Goal: Task Accomplishment & Management: Complete application form

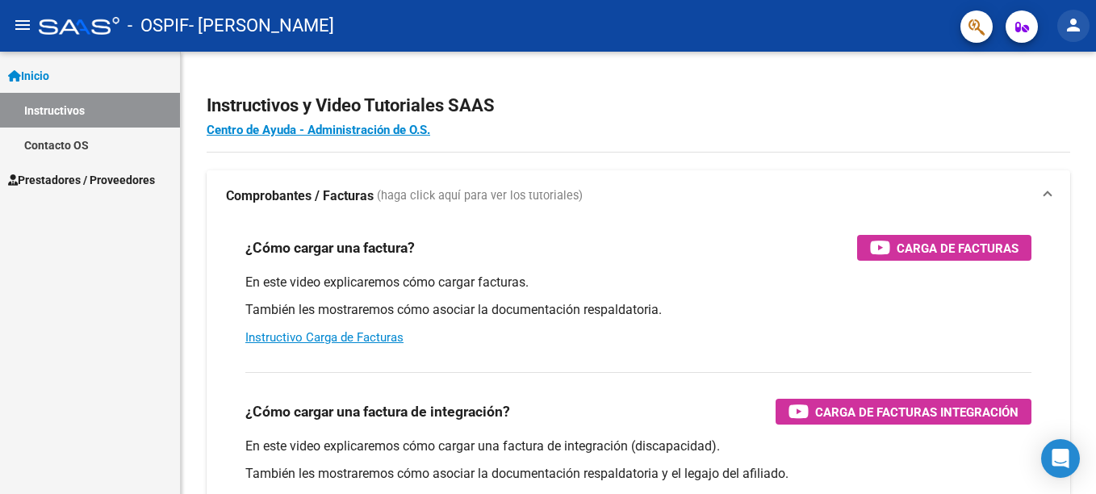
click at [1078, 23] on mat-icon "person" at bounding box center [1073, 24] width 19 height 19
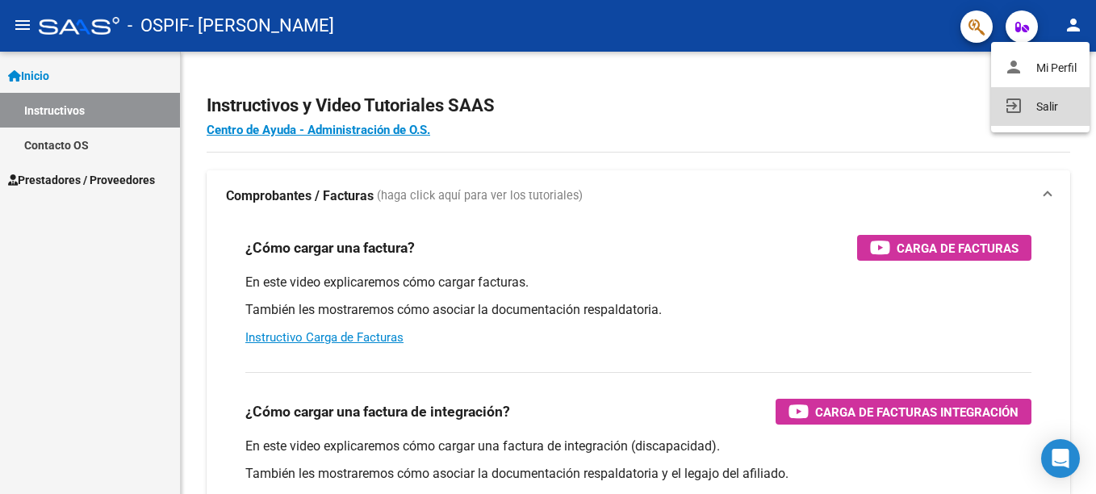
click at [1035, 113] on button "exit_to_app Salir" at bounding box center [1040, 106] width 98 height 39
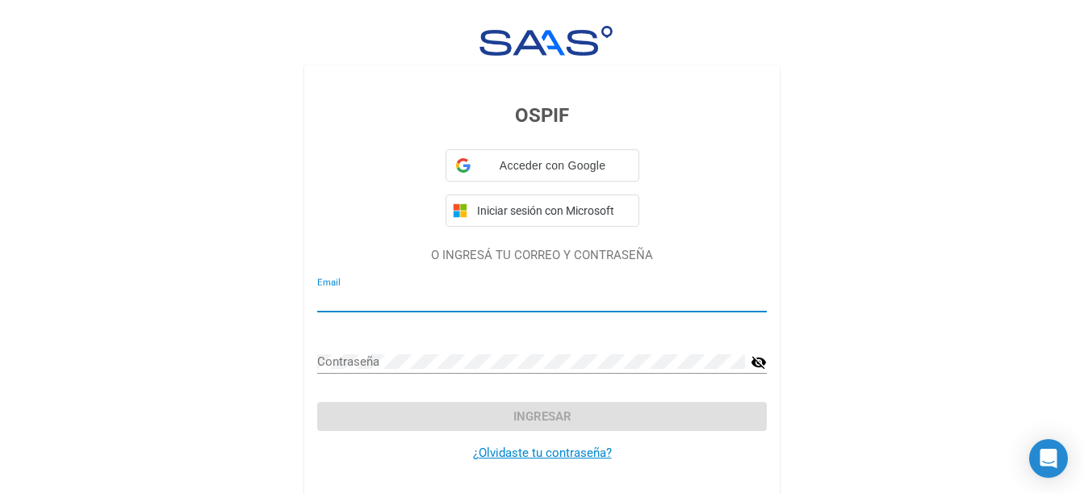
type input "[EMAIL_ADDRESS][DOMAIN_NAME]"
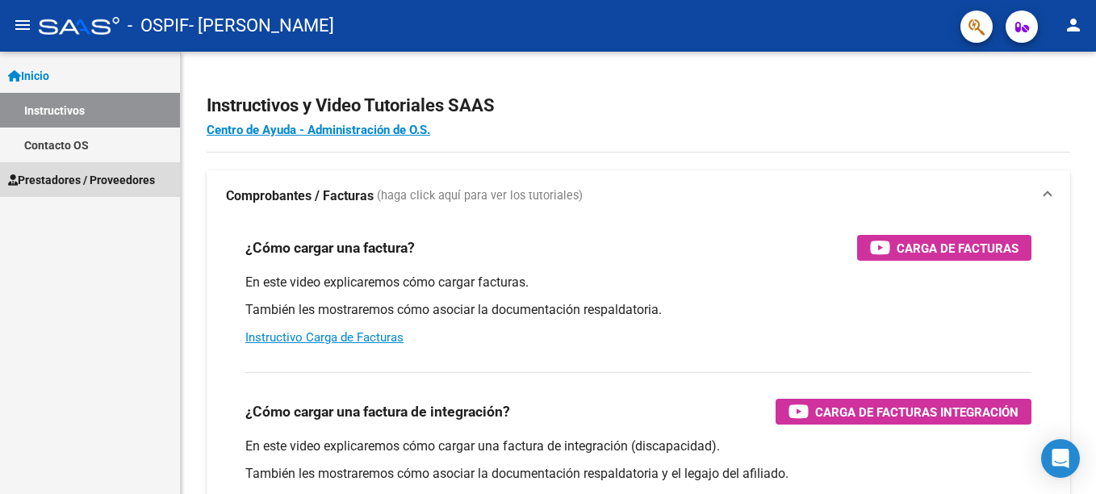
click at [85, 169] on link "Prestadores / Proveedores" at bounding box center [90, 179] width 180 height 35
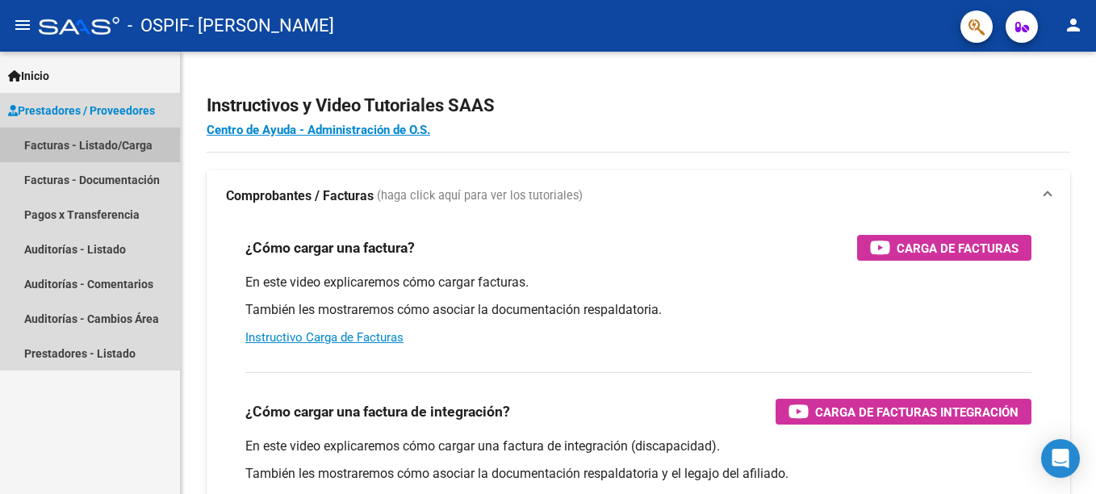
click at [86, 148] on link "Facturas - Listado/Carga" at bounding box center [90, 144] width 180 height 35
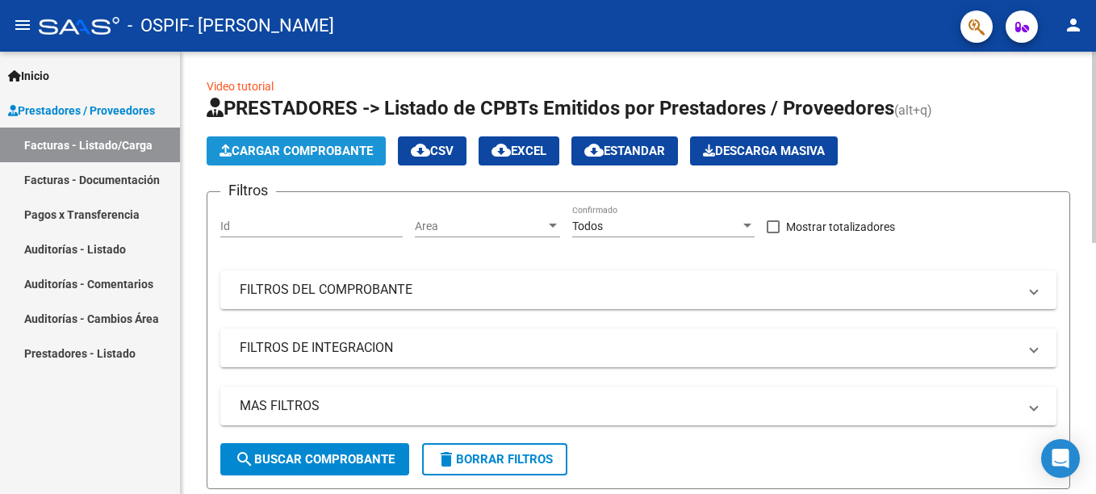
click at [334, 141] on button "Cargar Comprobante" at bounding box center [296, 150] width 179 height 29
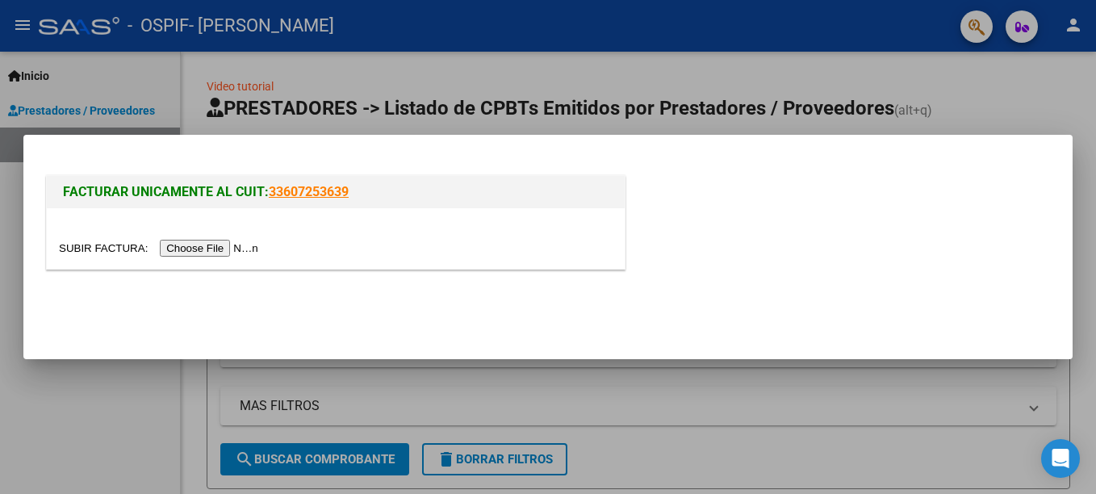
click at [224, 249] on input "file" at bounding box center [161, 248] width 204 height 17
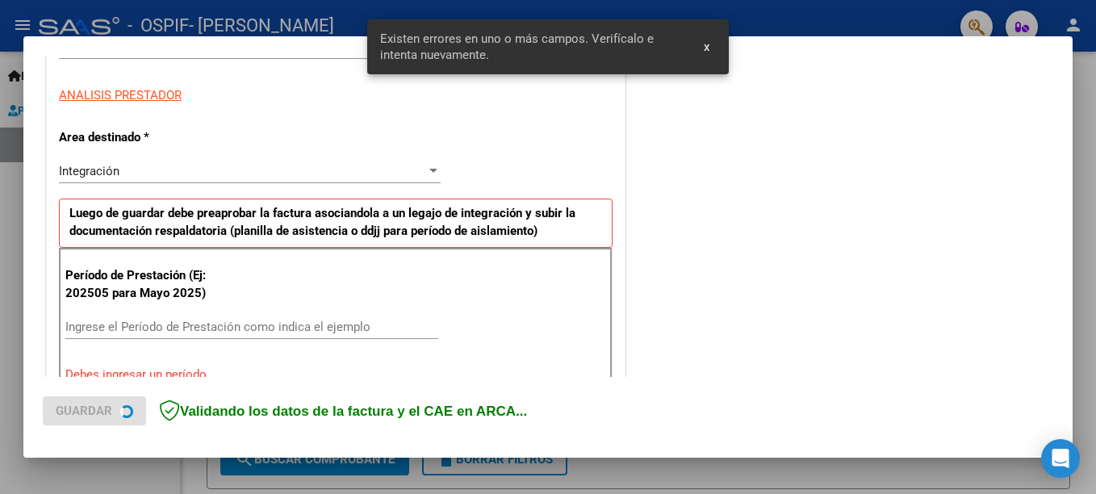
scroll to position [371, 0]
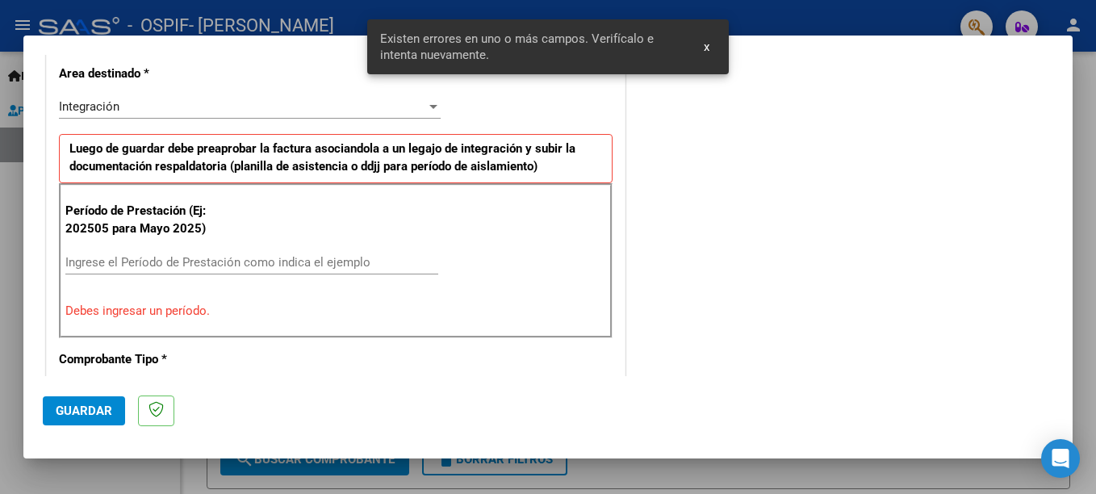
click at [217, 257] on input "Ingrese el Período de Prestación como indica el ejemplo" at bounding box center [251, 262] width 373 height 15
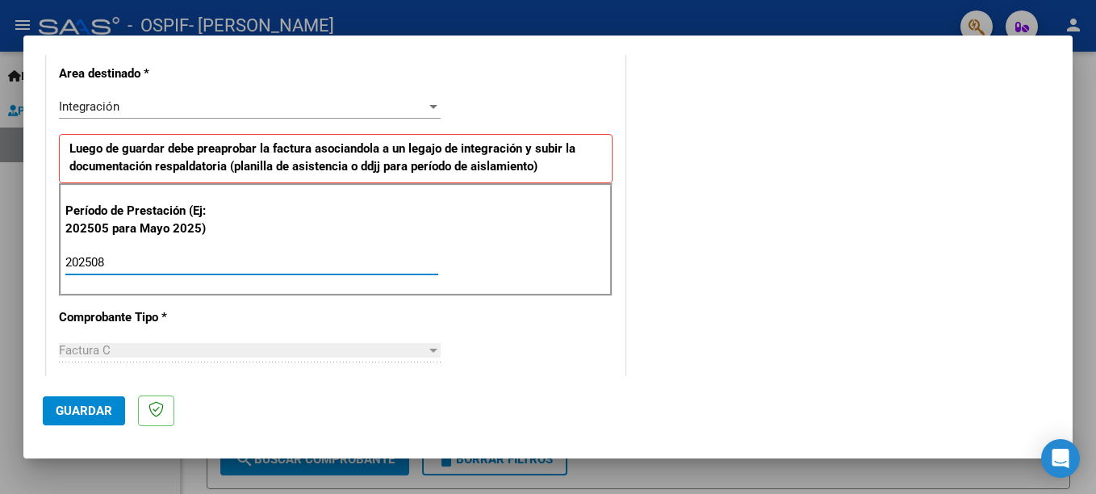
type input "202508"
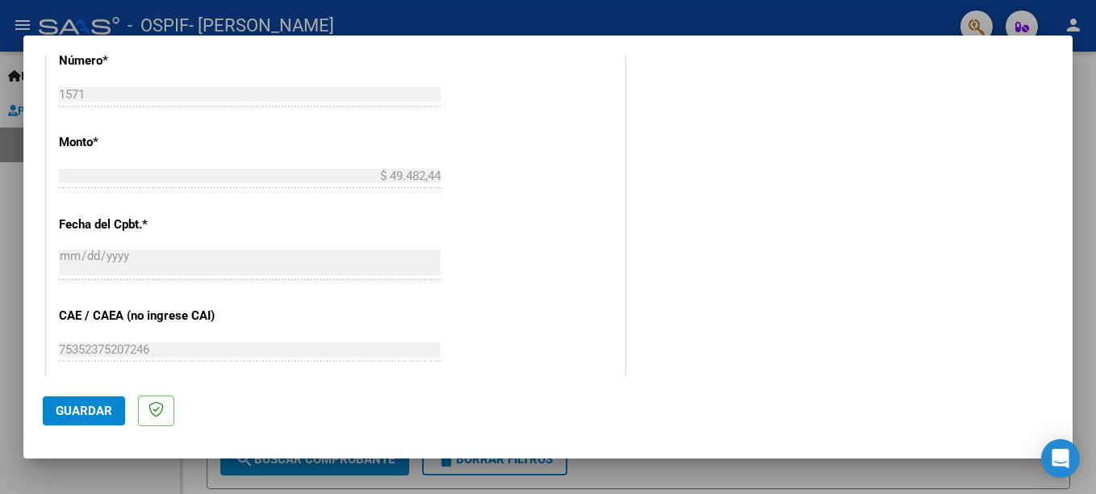
scroll to position [909, 0]
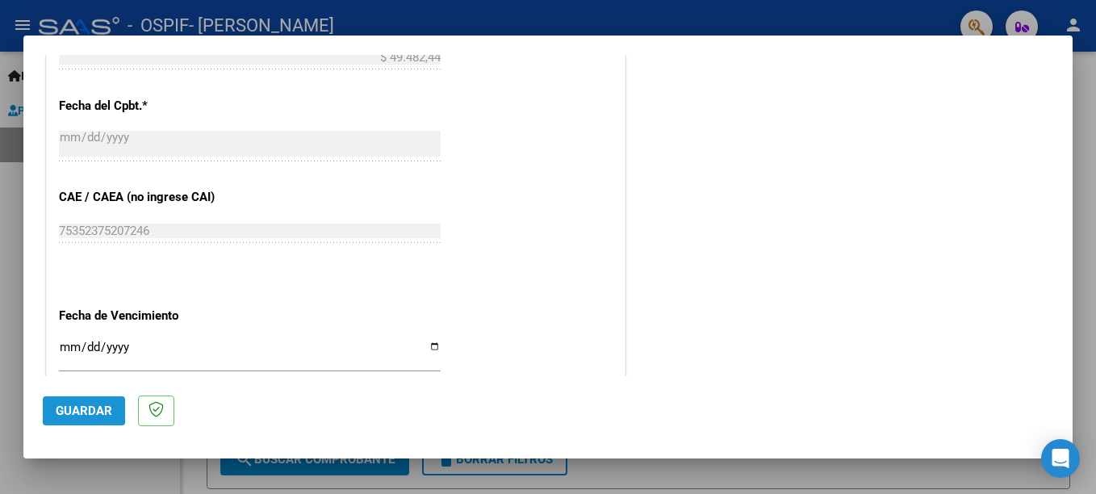
click at [81, 412] on span "Guardar" at bounding box center [84, 410] width 56 height 15
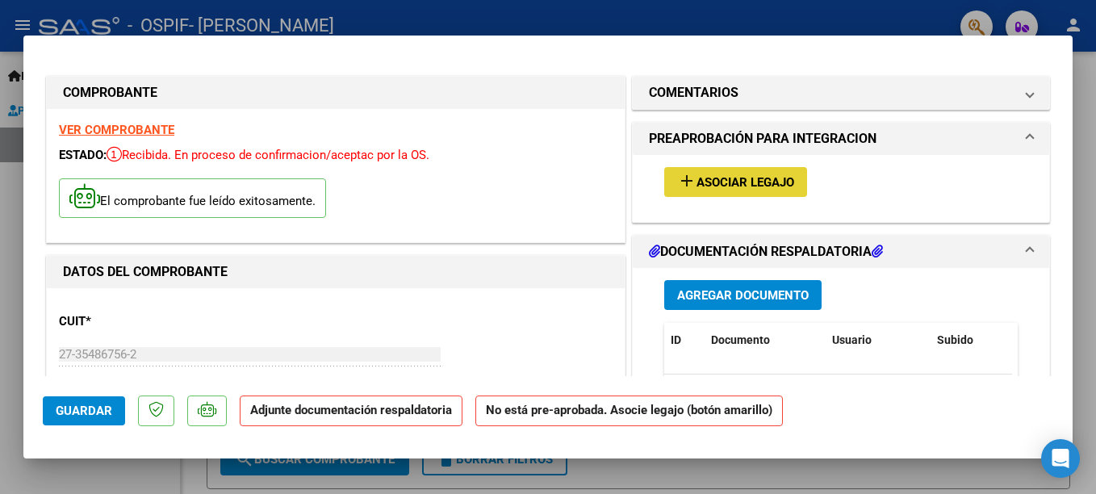
click at [779, 178] on span "Asociar Legajo" at bounding box center [745, 182] width 98 height 15
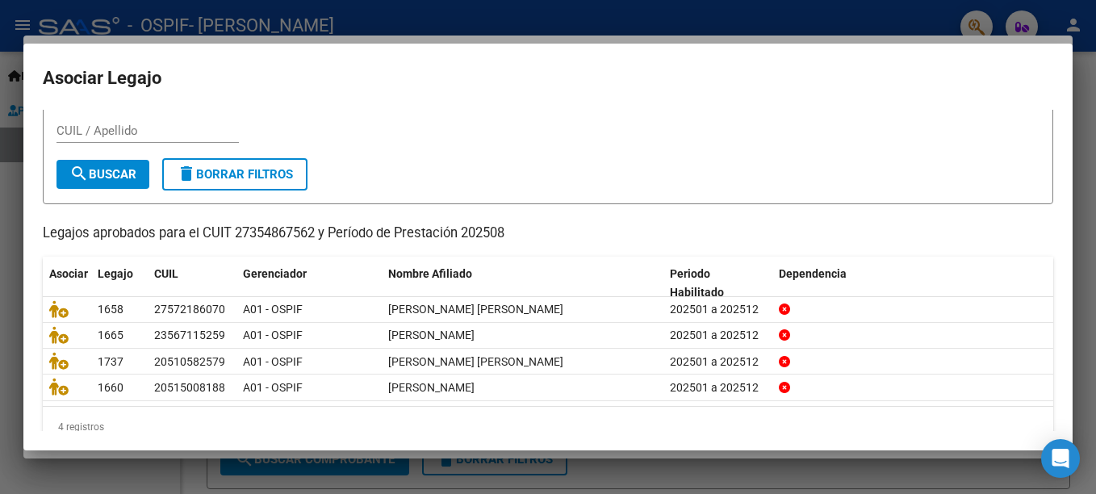
scroll to position [77, 0]
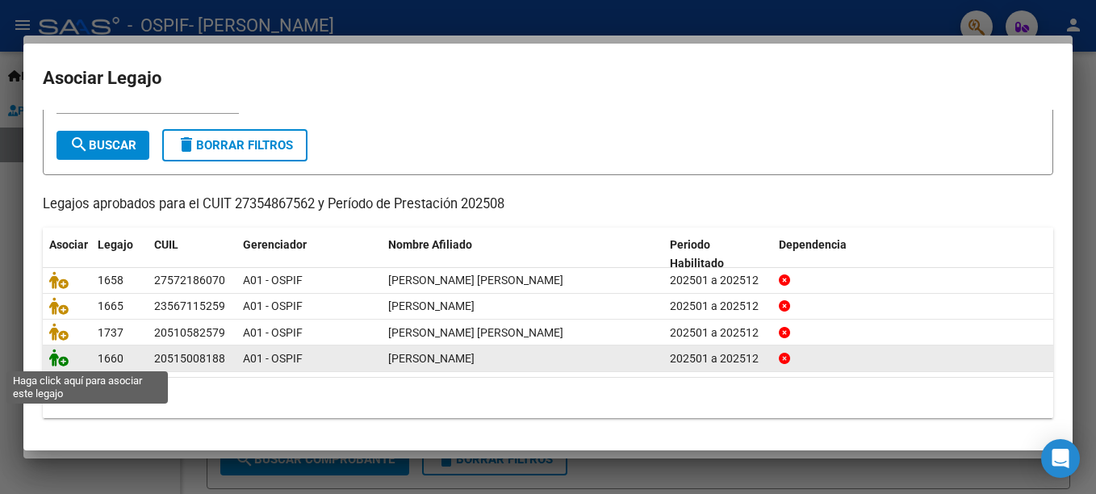
click at [55, 356] on icon at bounding box center [58, 358] width 19 height 18
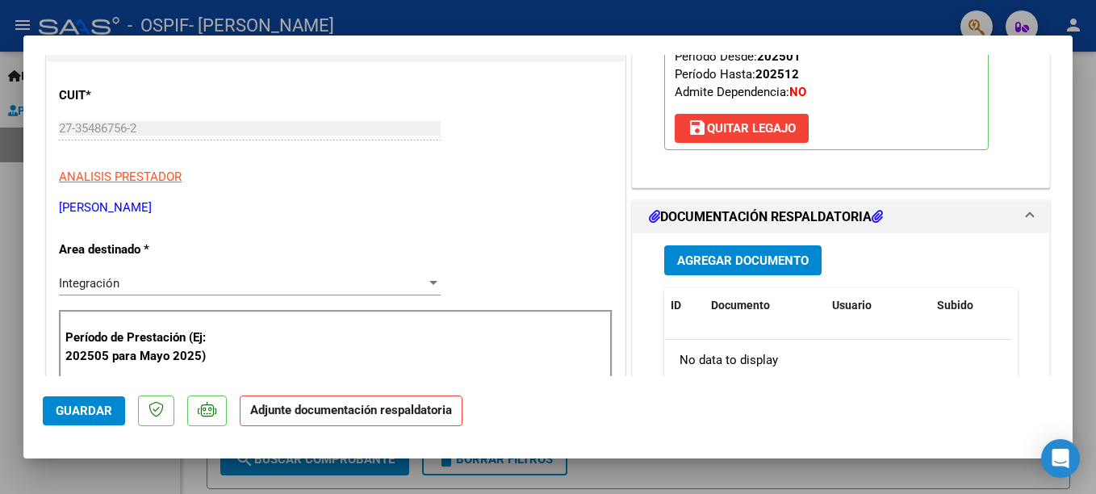
scroll to position [290, 0]
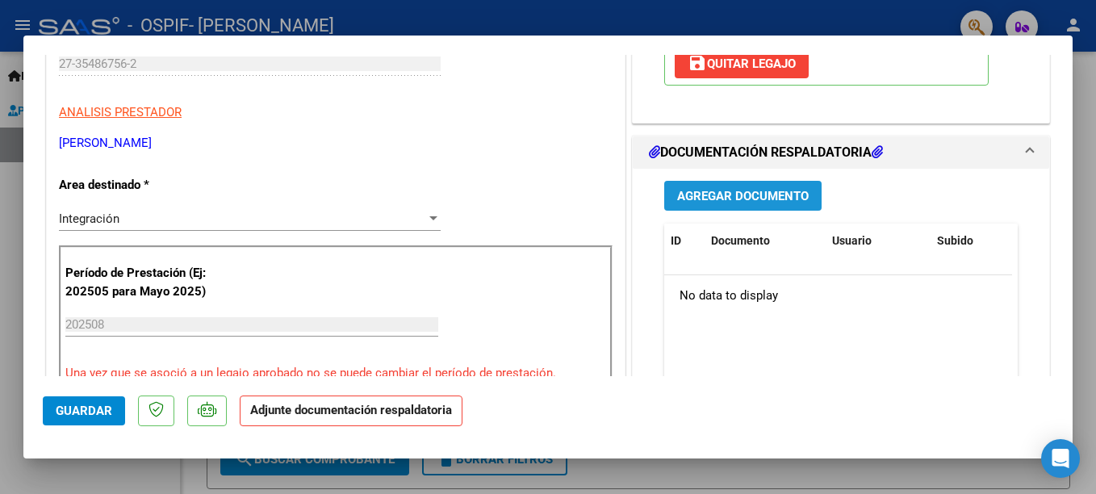
click at [749, 189] on span "Agregar Documento" at bounding box center [743, 196] width 132 height 15
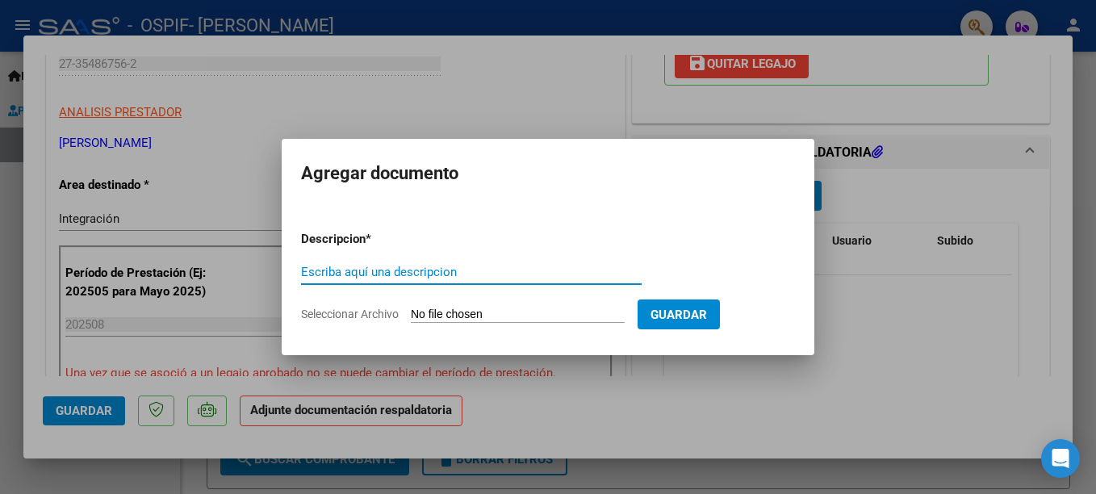
click at [353, 274] on input "Escriba aquí una descripcion" at bounding box center [471, 272] width 341 height 15
type input "PLANILLA ASISTENCIA"
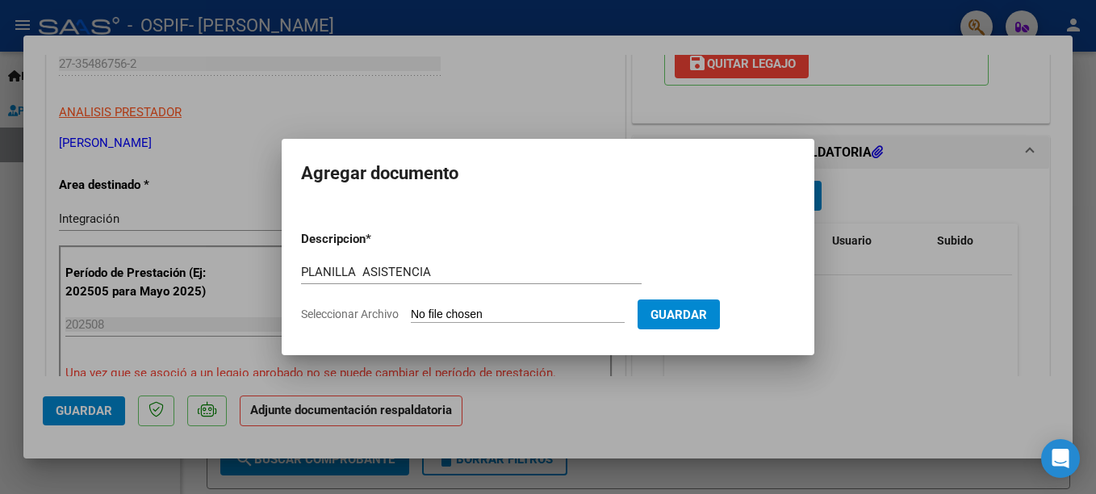
click at [464, 314] on input "Seleccionar Archivo" at bounding box center [518, 314] width 214 height 15
type input "C:\fakepath\Agosto Tiziano PLANILLA.pdf"
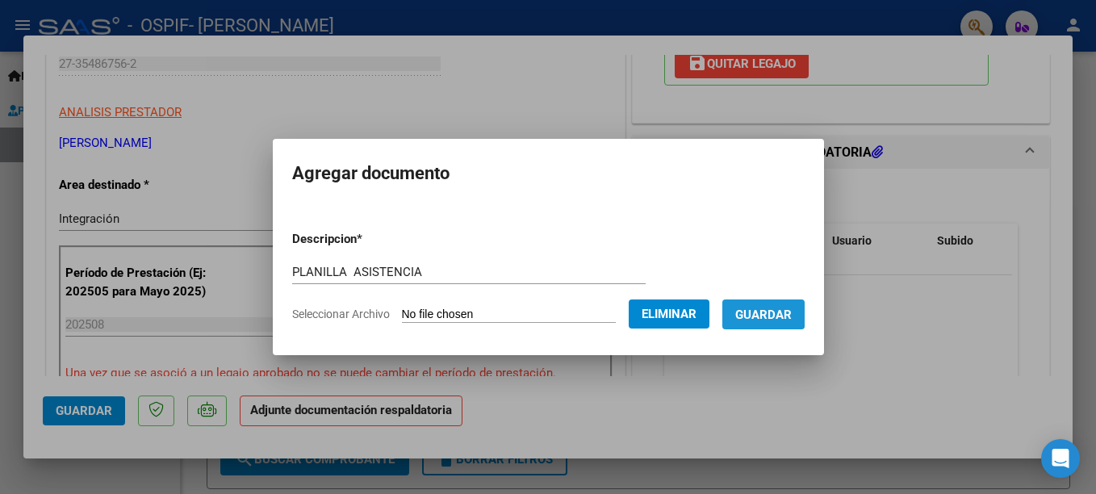
click at [749, 308] on span "Guardar" at bounding box center [763, 314] width 56 height 15
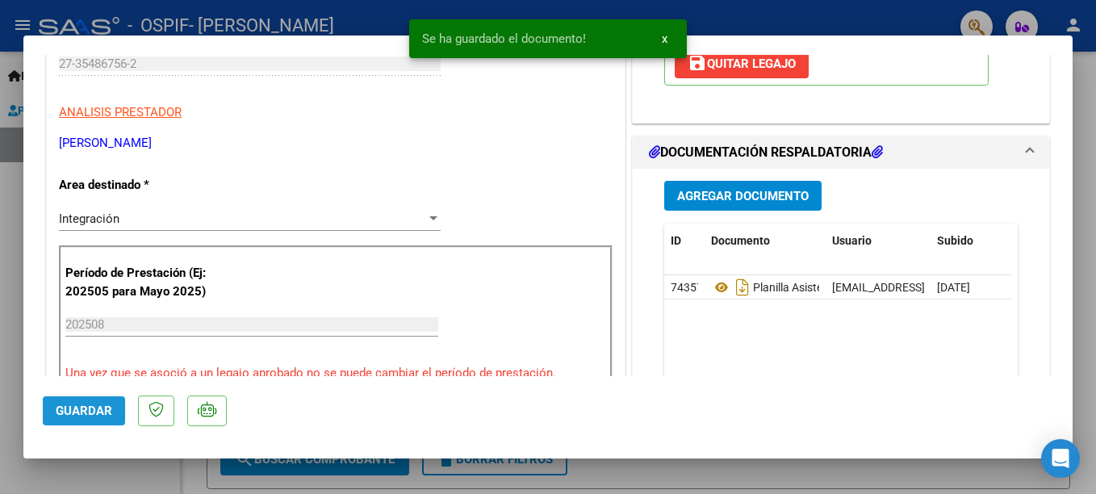
click at [90, 416] on span "Guardar" at bounding box center [84, 410] width 56 height 15
click at [806, 11] on div at bounding box center [548, 247] width 1096 height 494
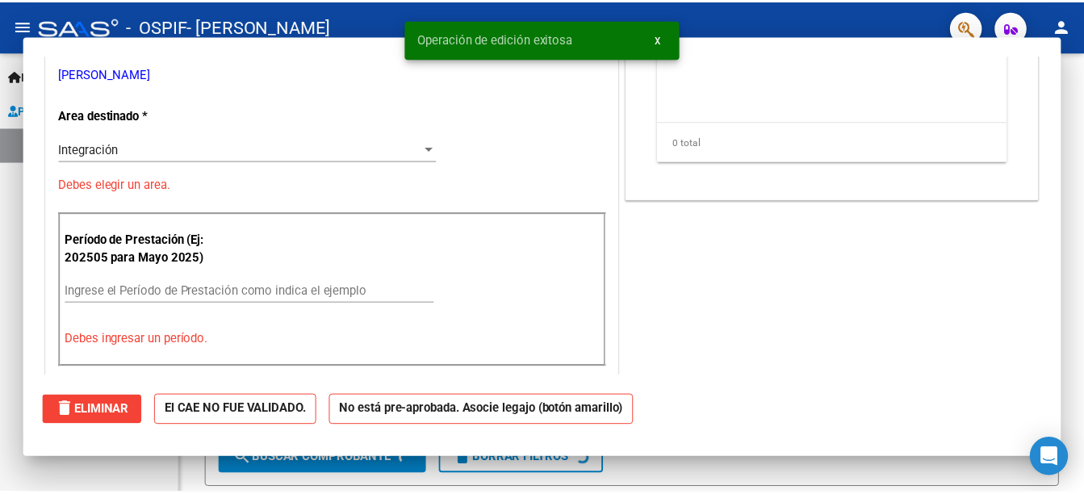
scroll to position [0, 0]
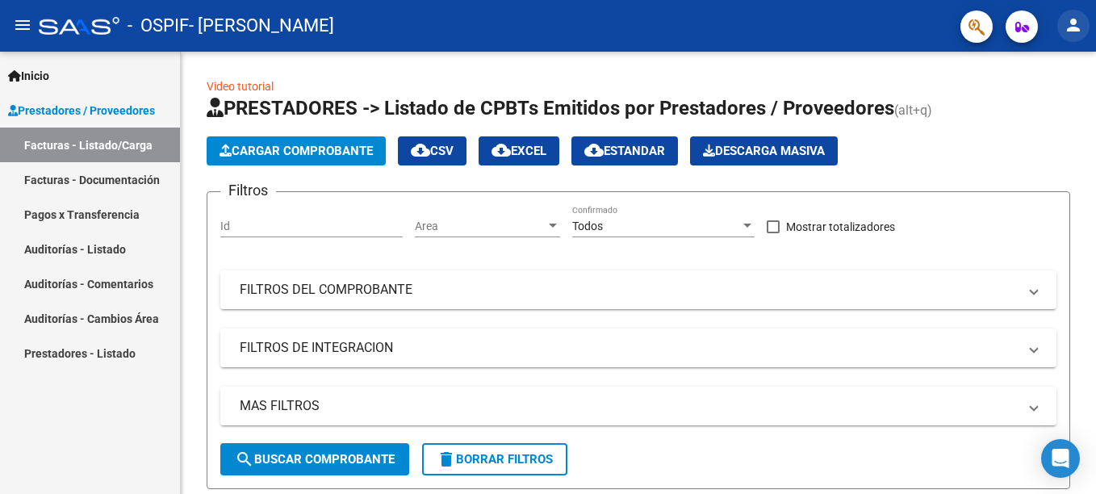
click at [1074, 21] on mat-icon "person" at bounding box center [1073, 24] width 19 height 19
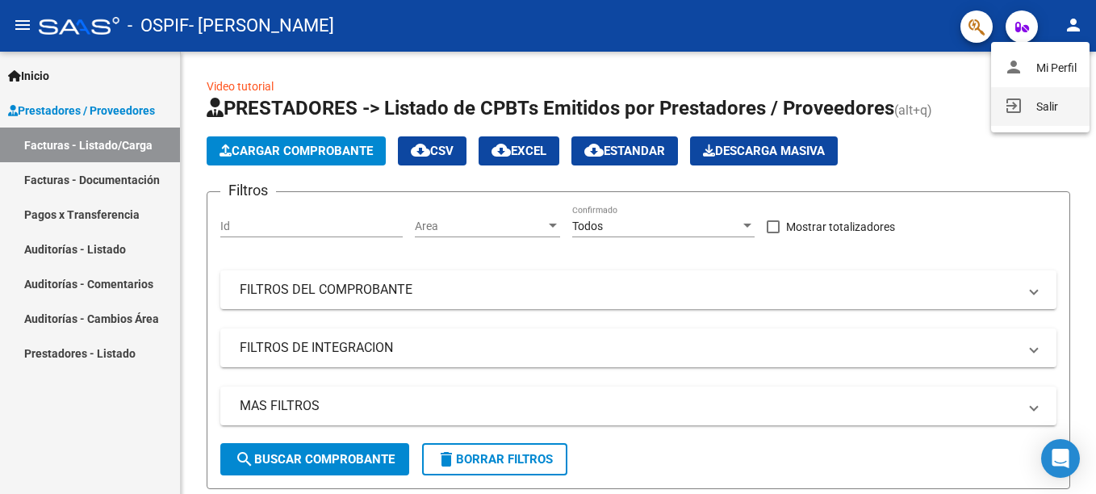
click at [1051, 103] on button "exit_to_app Salir" at bounding box center [1040, 106] width 98 height 39
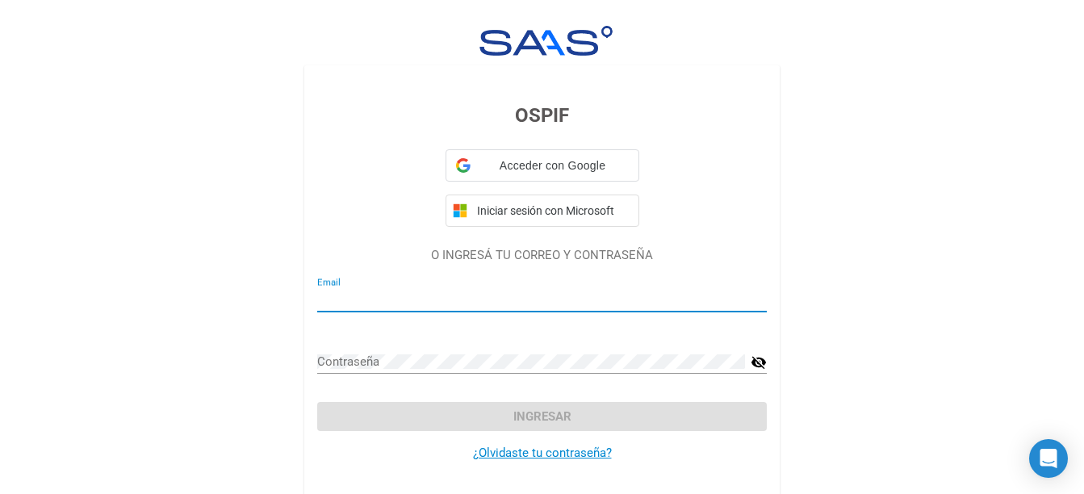
type input "nay.rodriguez90@hotmail.com"
